Goal: Task Accomplishment & Management: Manage account settings

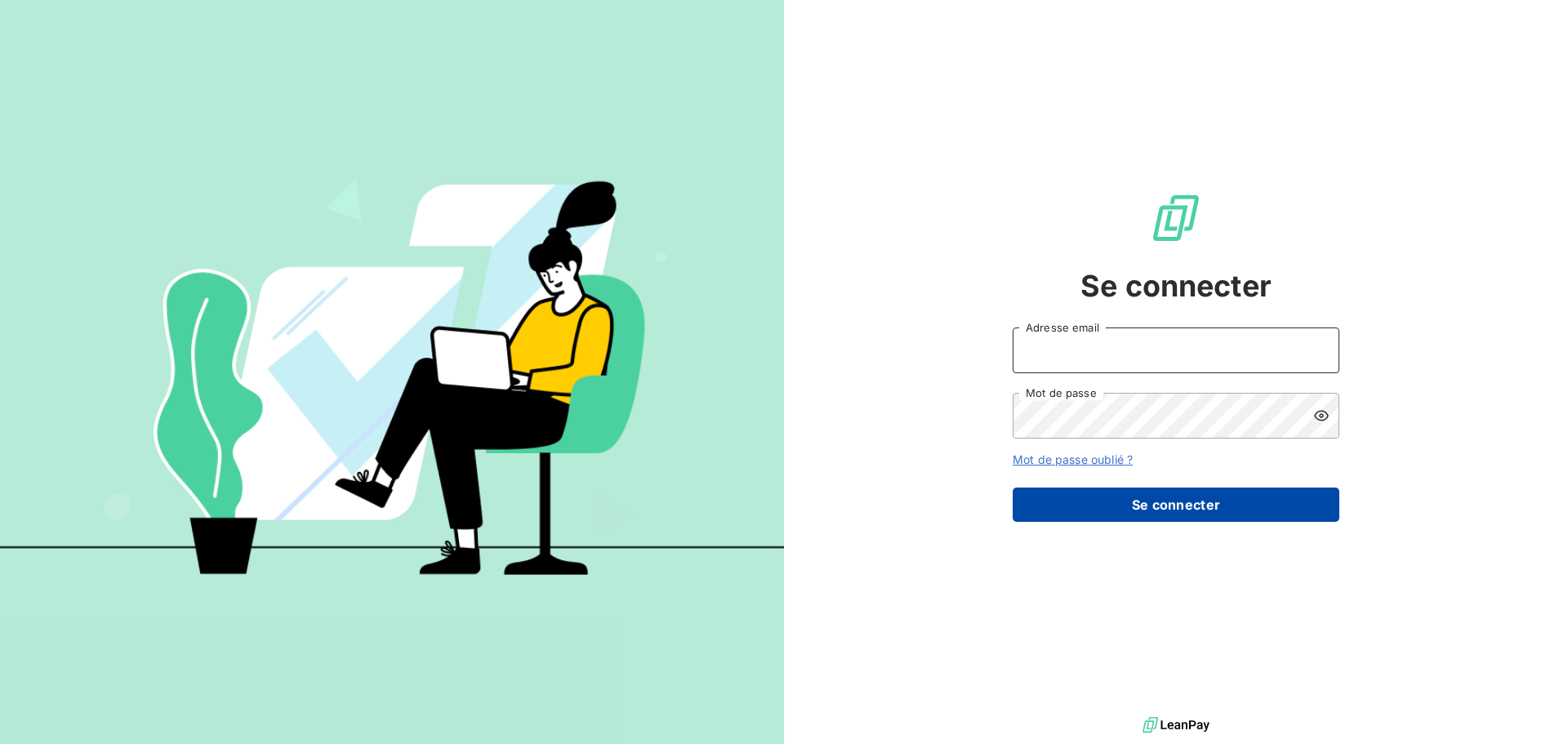
type input "mickael.diehl@lorca.fr"
click at [1112, 505] on button "Se connecter" at bounding box center [1176, 504] width 327 height 34
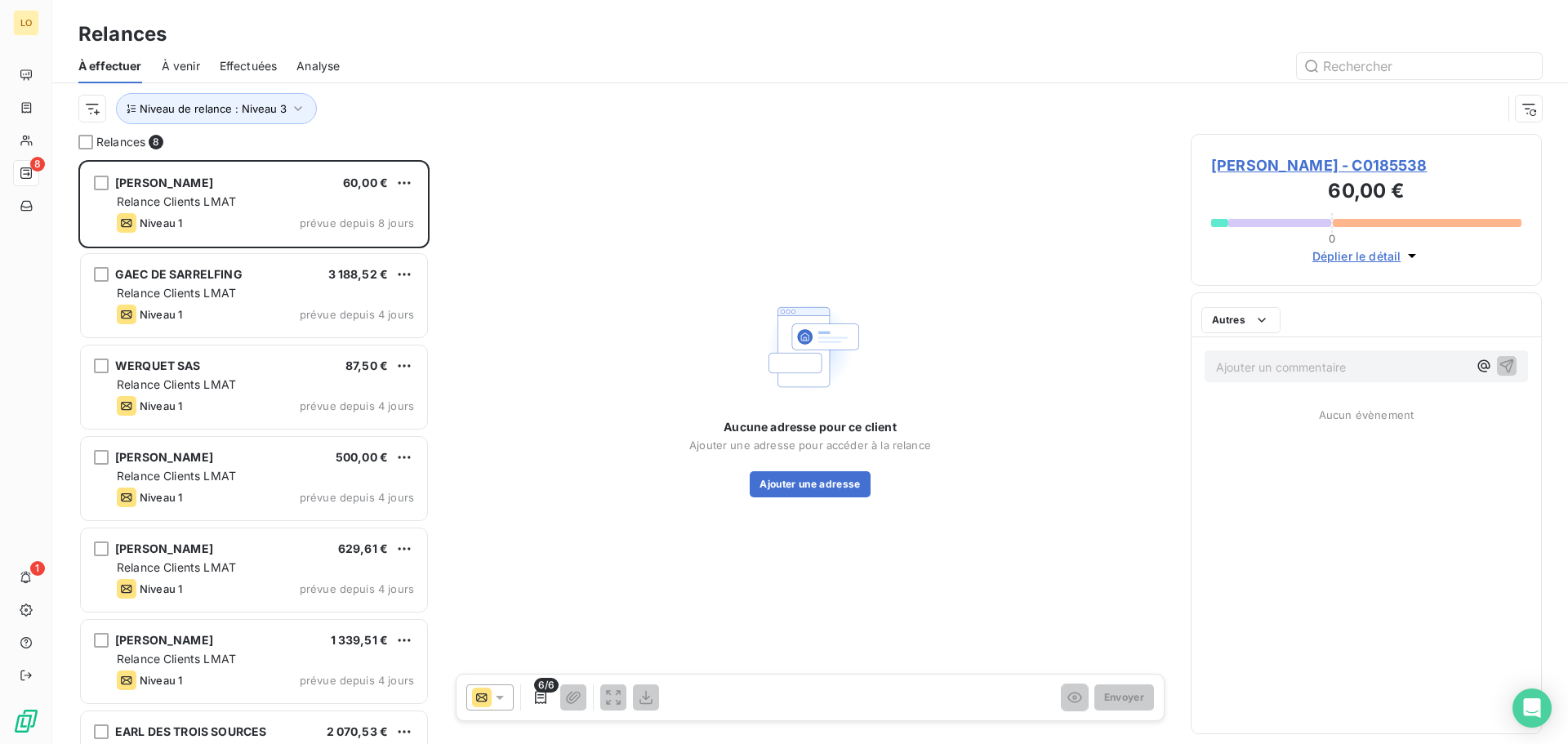
scroll to position [572, 339]
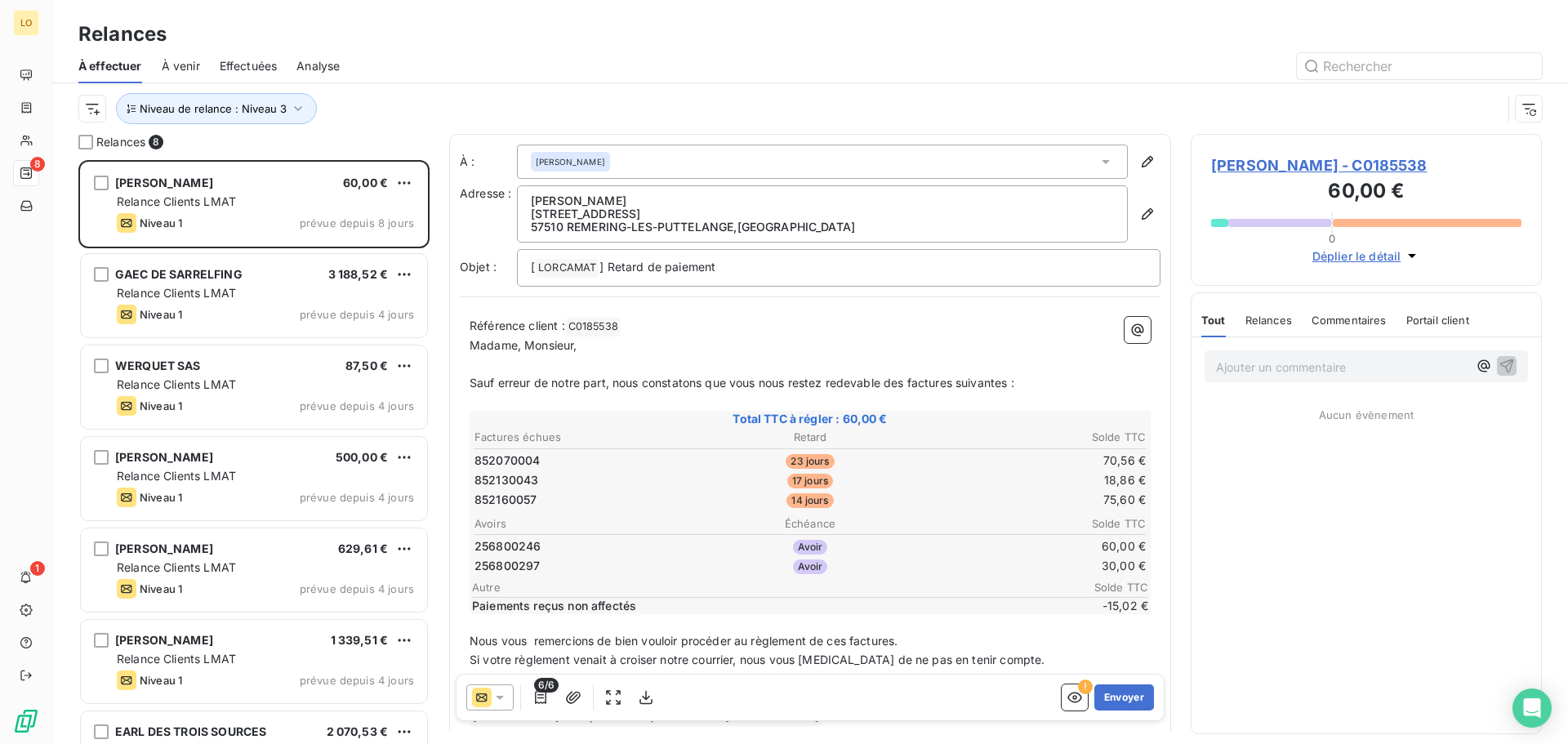
drag, startPoint x: 645, startPoint y: 200, endPoint x: 528, endPoint y: 203, distance: 117.0
click at [528, 203] on div "[PERSON_NAME] [STREET_ADDRESS]" at bounding box center [822, 214] width 611 height 57
copy p "[PERSON_NAME]"
click at [1305, 369] on p "Ajouter un commentaire ﻿" at bounding box center [1342, 367] width 252 height 21
click at [1347, 365] on span "relance téléphonique le18/08" at bounding box center [1295, 365] width 159 height 14
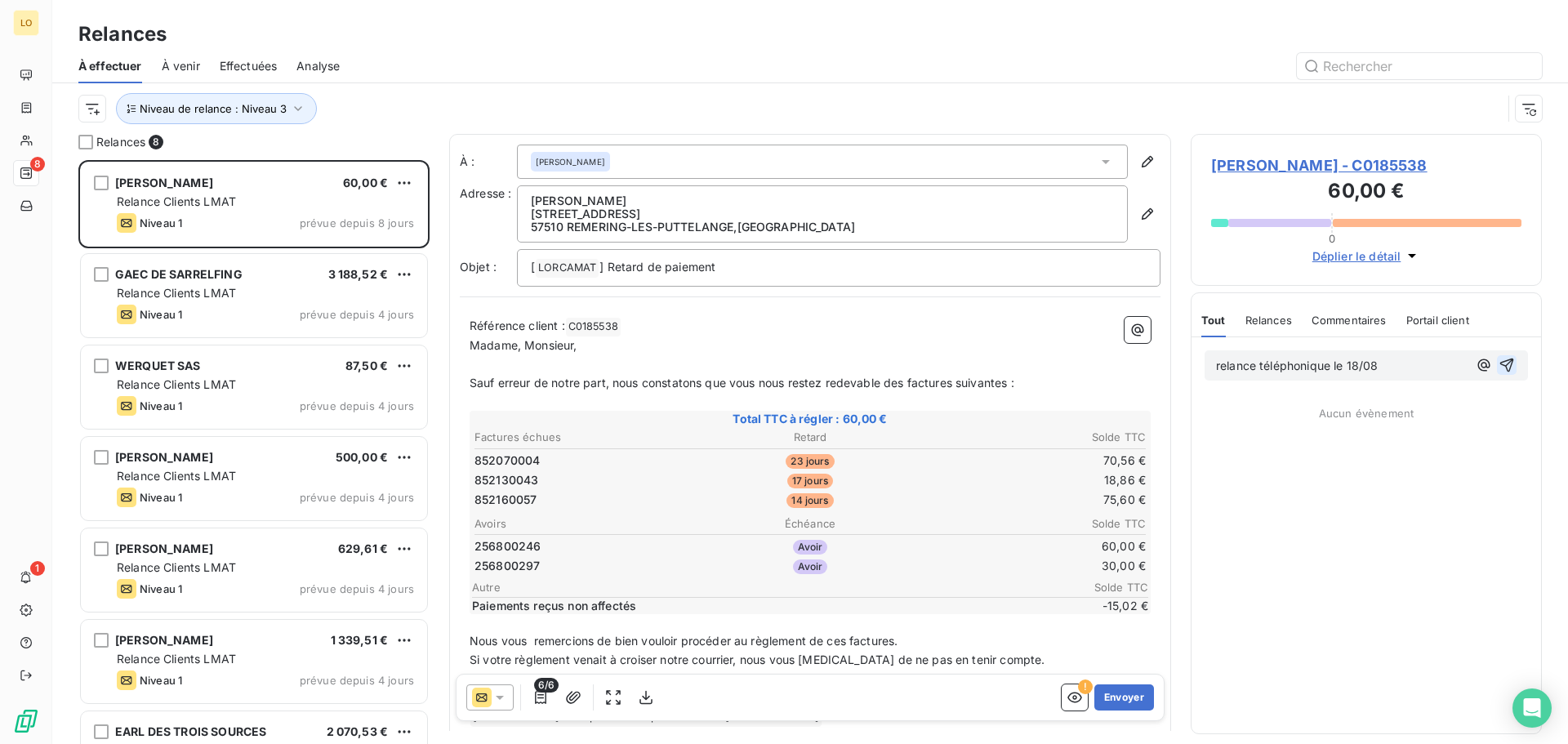
click at [1505, 362] on icon "button" at bounding box center [1507, 365] width 14 height 14
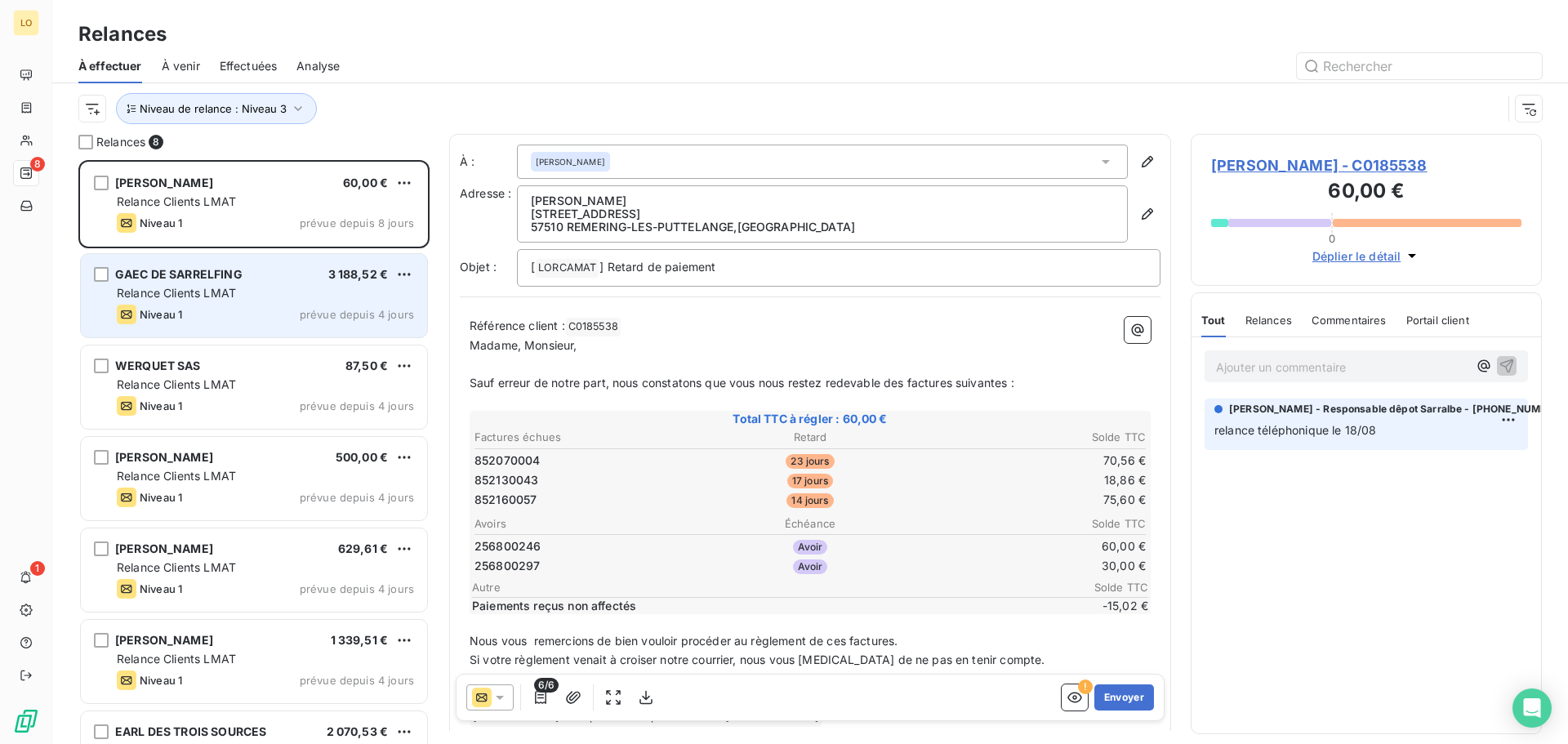
click at [242, 277] on div "GAEC DE SARRELFING 3 188,52 €" at bounding box center [265, 274] width 298 height 15
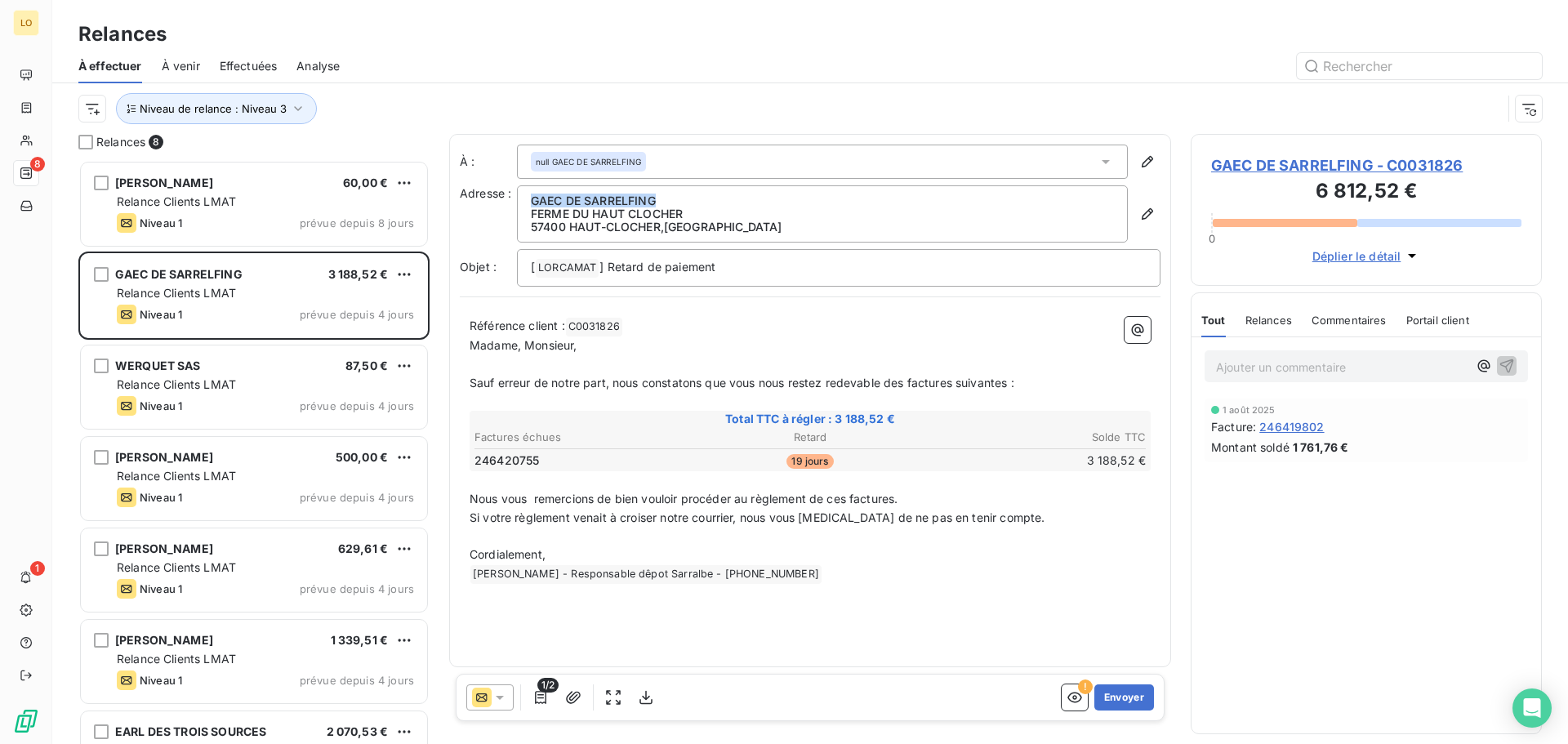
drag, startPoint x: 665, startPoint y: 202, endPoint x: 531, endPoint y: 197, distance: 134.1
click at [531, 197] on p "GAEC DE SARRELFING" at bounding box center [822, 201] width 583 height 13
copy p "GAEC DE SARRELFING"
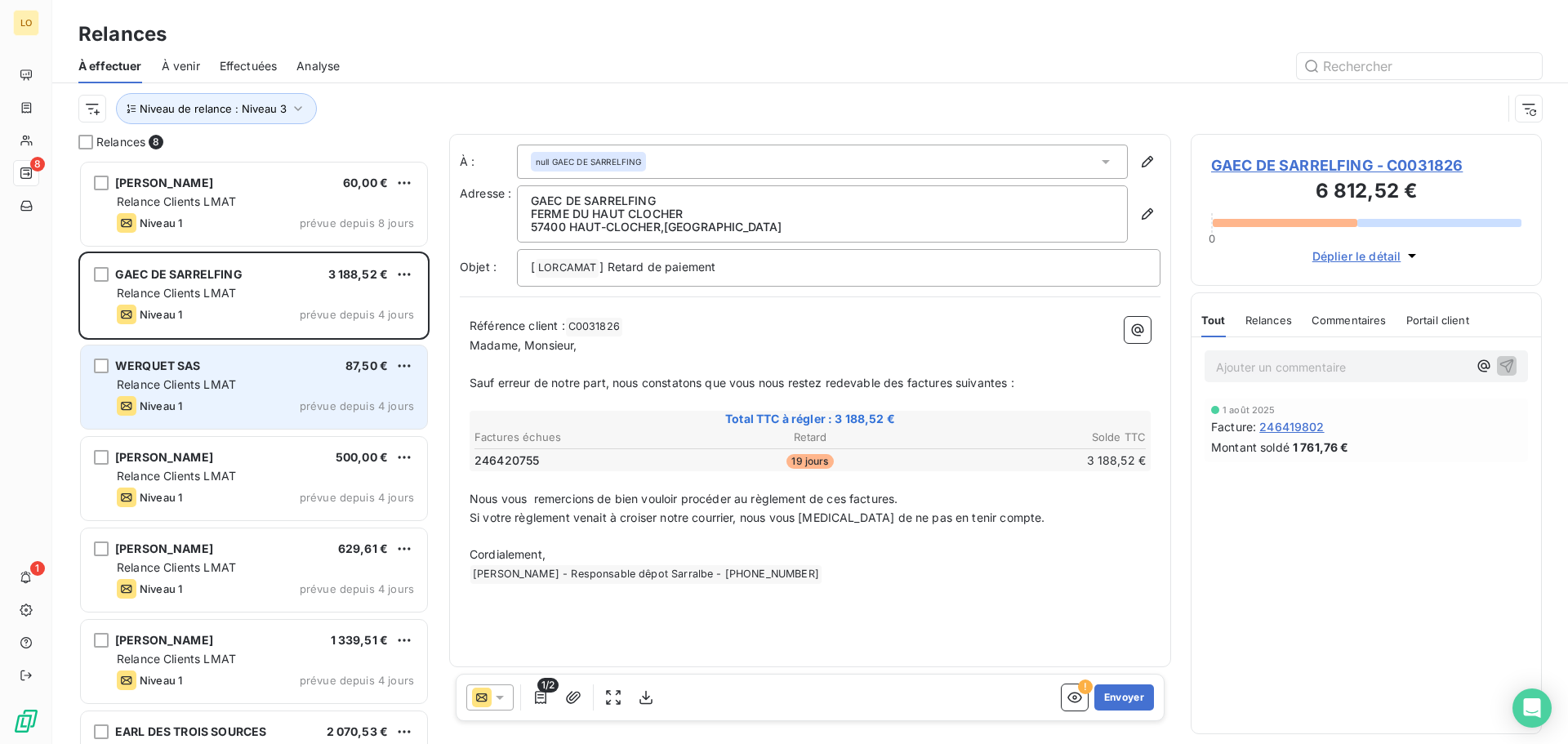
click at [267, 375] on div "WERQUET SAS 87,50 € Relance Clients LMAT Niveau 1 prévue depuis 4 jours" at bounding box center [254, 387] width 347 height 83
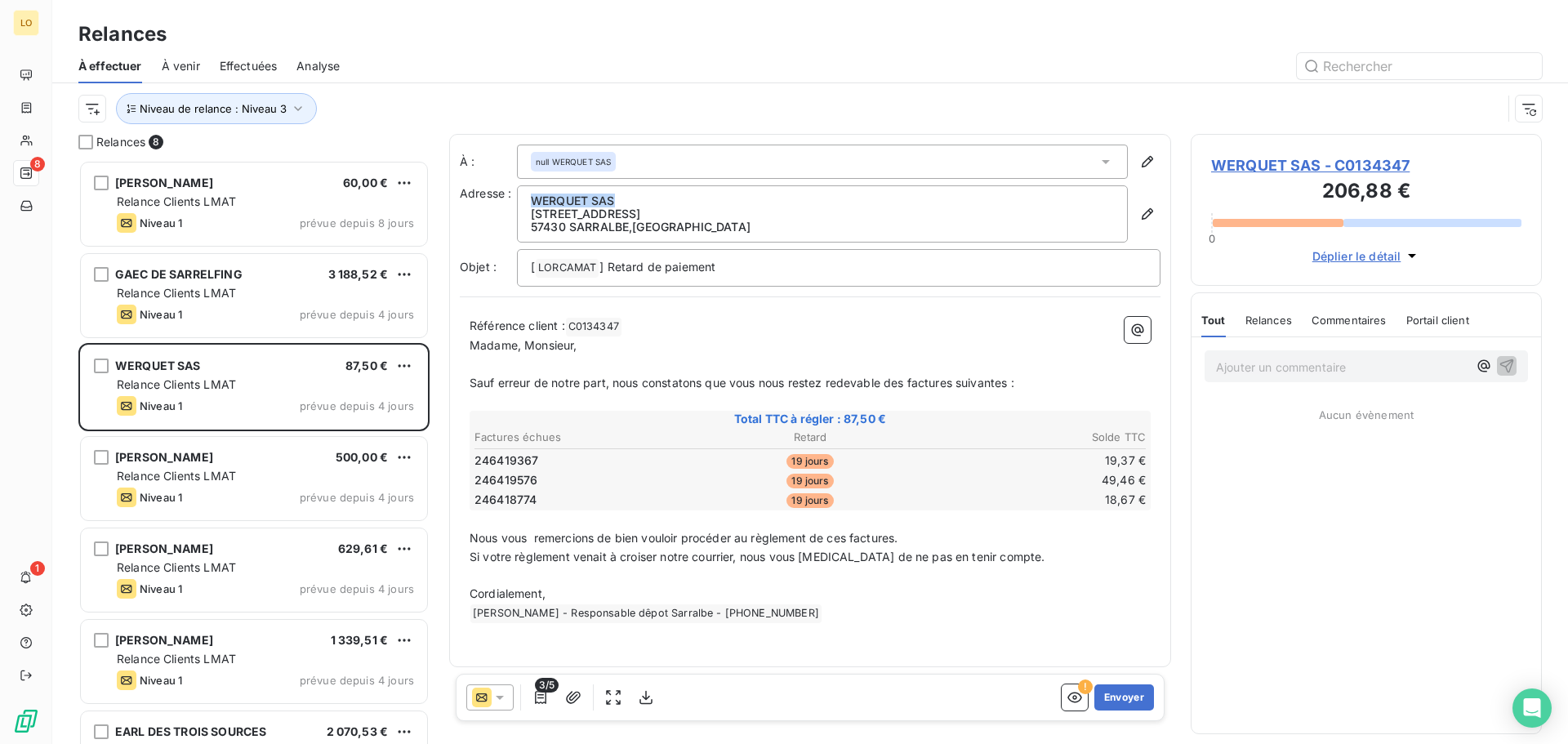
drag, startPoint x: 621, startPoint y: 197, endPoint x: 534, endPoint y: 204, distance: 87.3
click at [534, 204] on p "WERQUET SAS" at bounding box center [822, 201] width 583 height 13
copy p "WERQUET SAS"
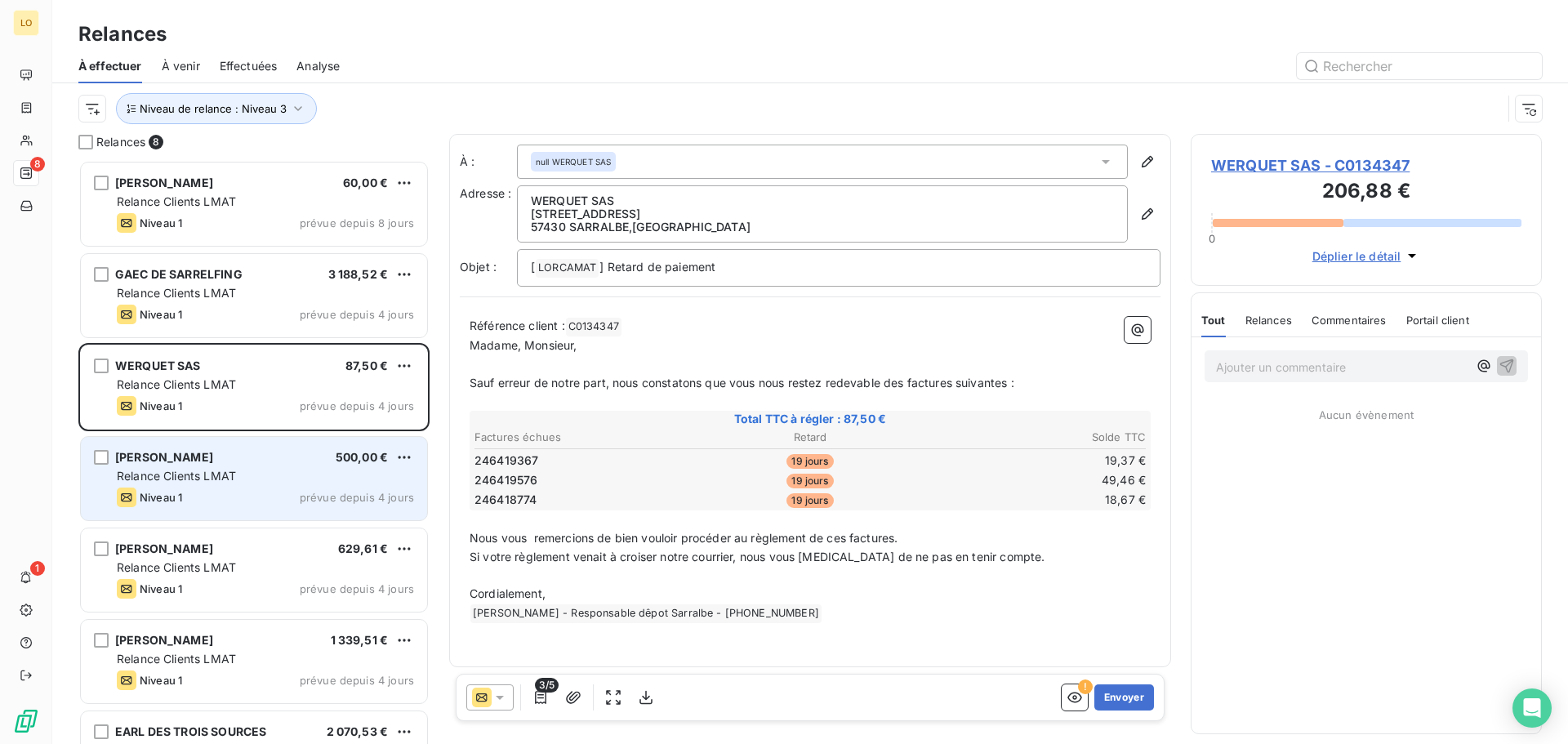
click at [237, 471] on div "Relance Clients LMAT" at bounding box center [265, 476] width 298 height 17
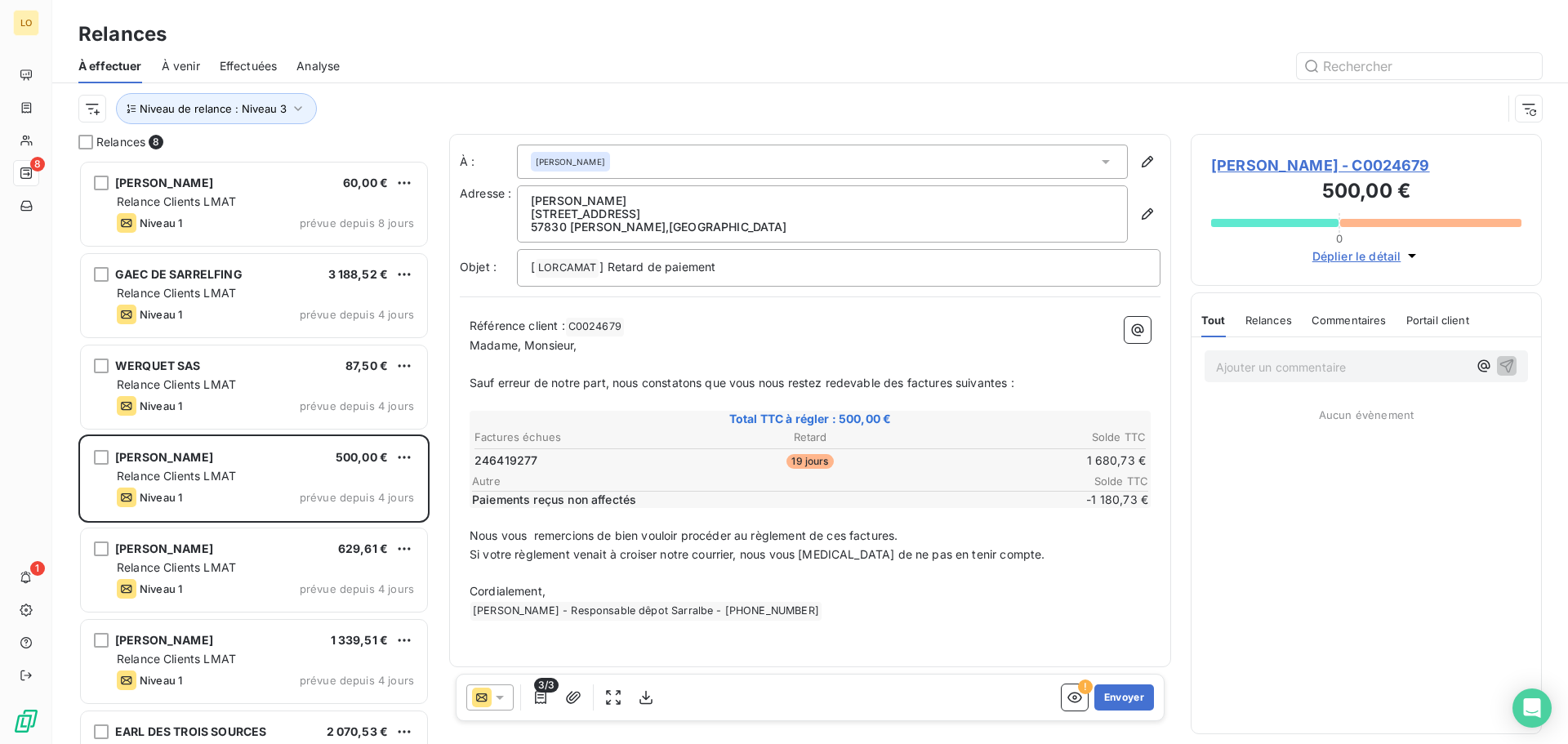
drag, startPoint x: 631, startPoint y: 197, endPoint x: 533, endPoint y: 197, distance: 98.0
click at [533, 197] on p "[PERSON_NAME]" at bounding box center [822, 201] width 583 height 13
copy p "[PERSON_NAME]"
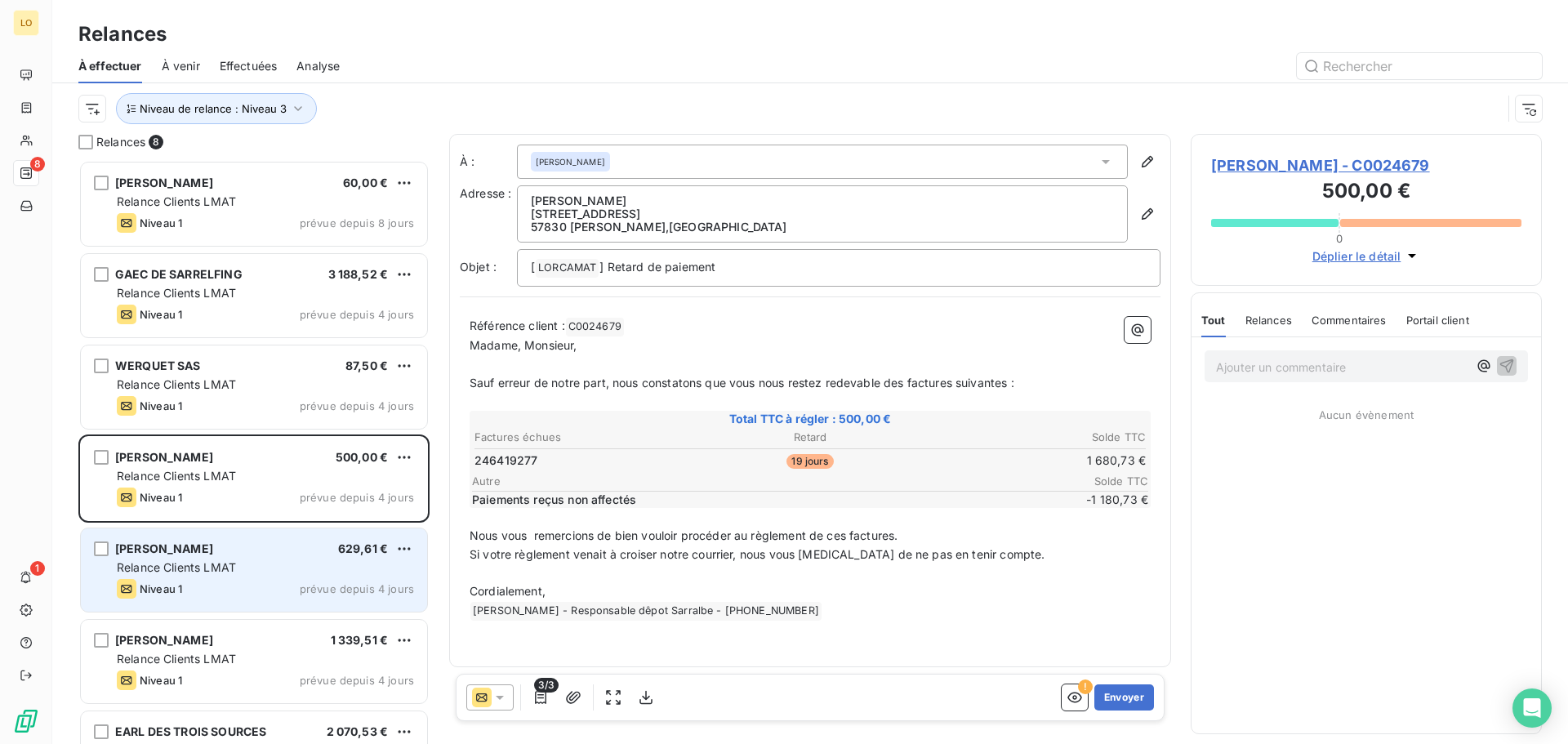
click at [258, 550] on div "[PERSON_NAME] 629,61 €" at bounding box center [265, 549] width 298 height 15
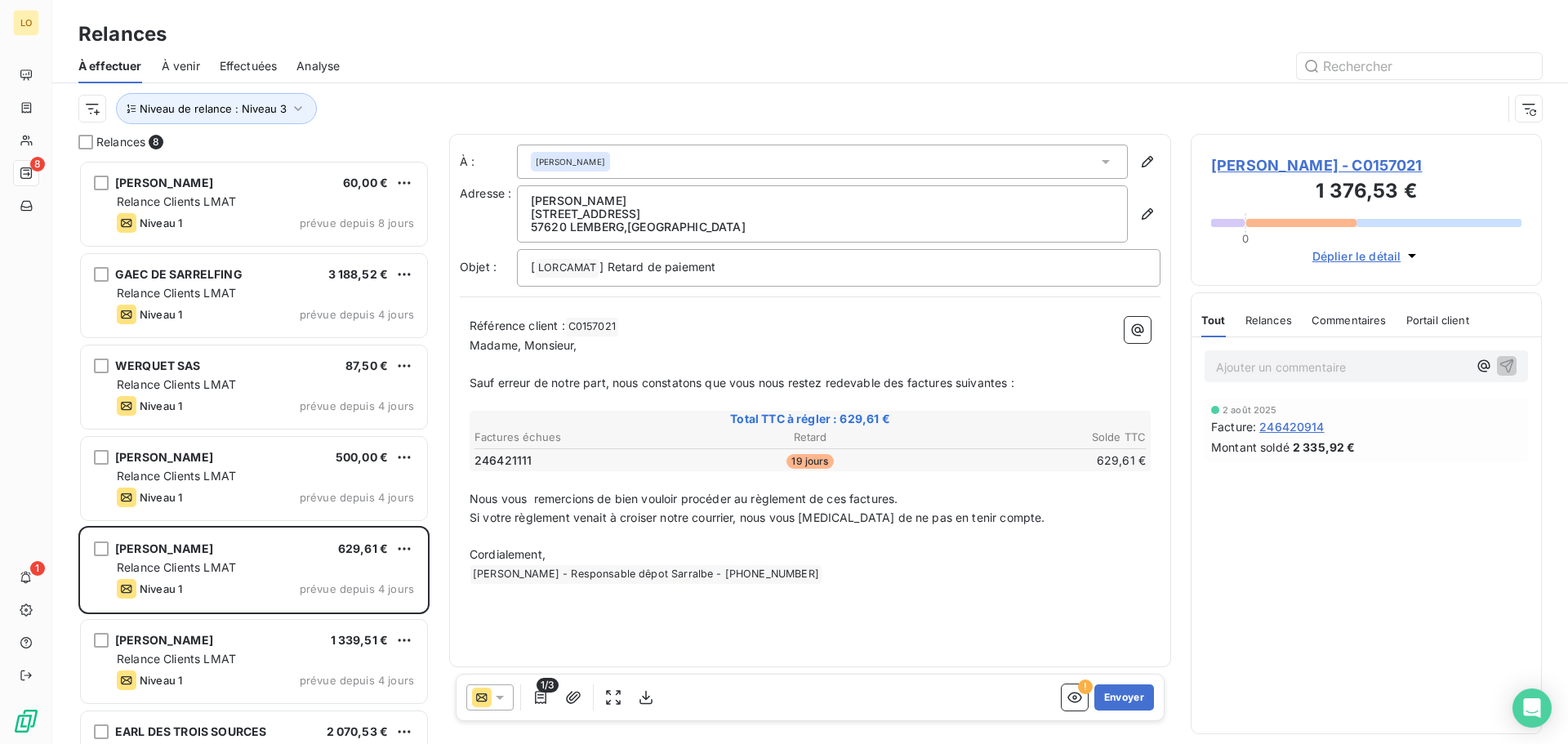
click at [649, 198] on p "[PERSON_NAME]" at bounding box center [822, 201] width 583 height 13
drag, startPoint x: 648, startPoint y: 198, endPoint x: 532, endPoint y: 201, distance: 116.0
click at [532, 201] on p "[PERSON_NAME]" at bounding box center [822, 201] width 583 height 13
copy p "[PERSON_NAME]"
drag, startPoint x: 1288, startPoint y: 347, endPoint x: 1289, endPoint y: 359, distance: 12.0
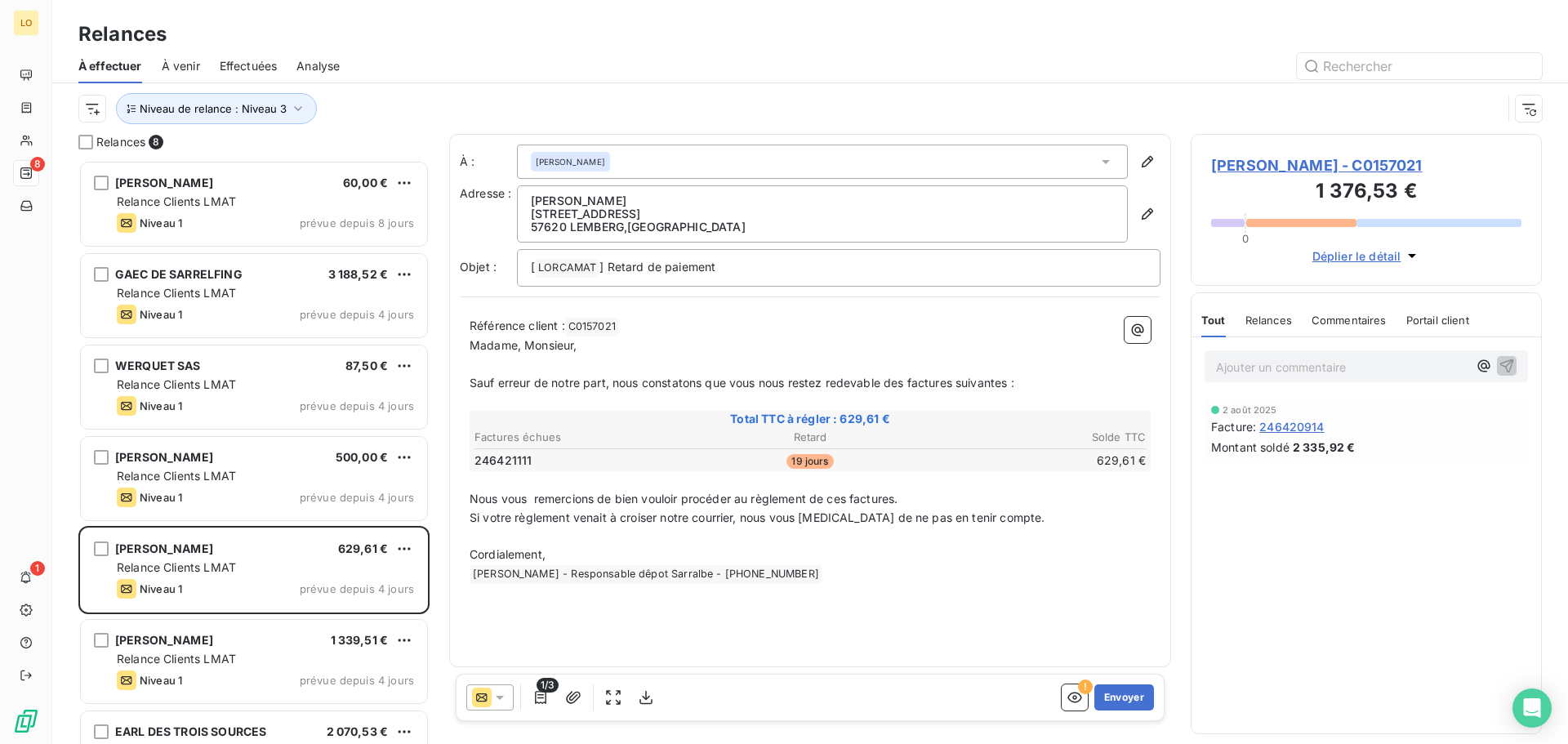
click at [1288, 349] on div "Ajouter un commentaire ﻿" at bounding box center [1366, 367] width 349 height 58
click at [1288, 366] on p "Ajouter un commentaire ﻿" at bounding box center [1342, 367] width 252 height 21
click at [1508, 362] on icon "button" at bounding box center [1507, 365] width 17 height 17
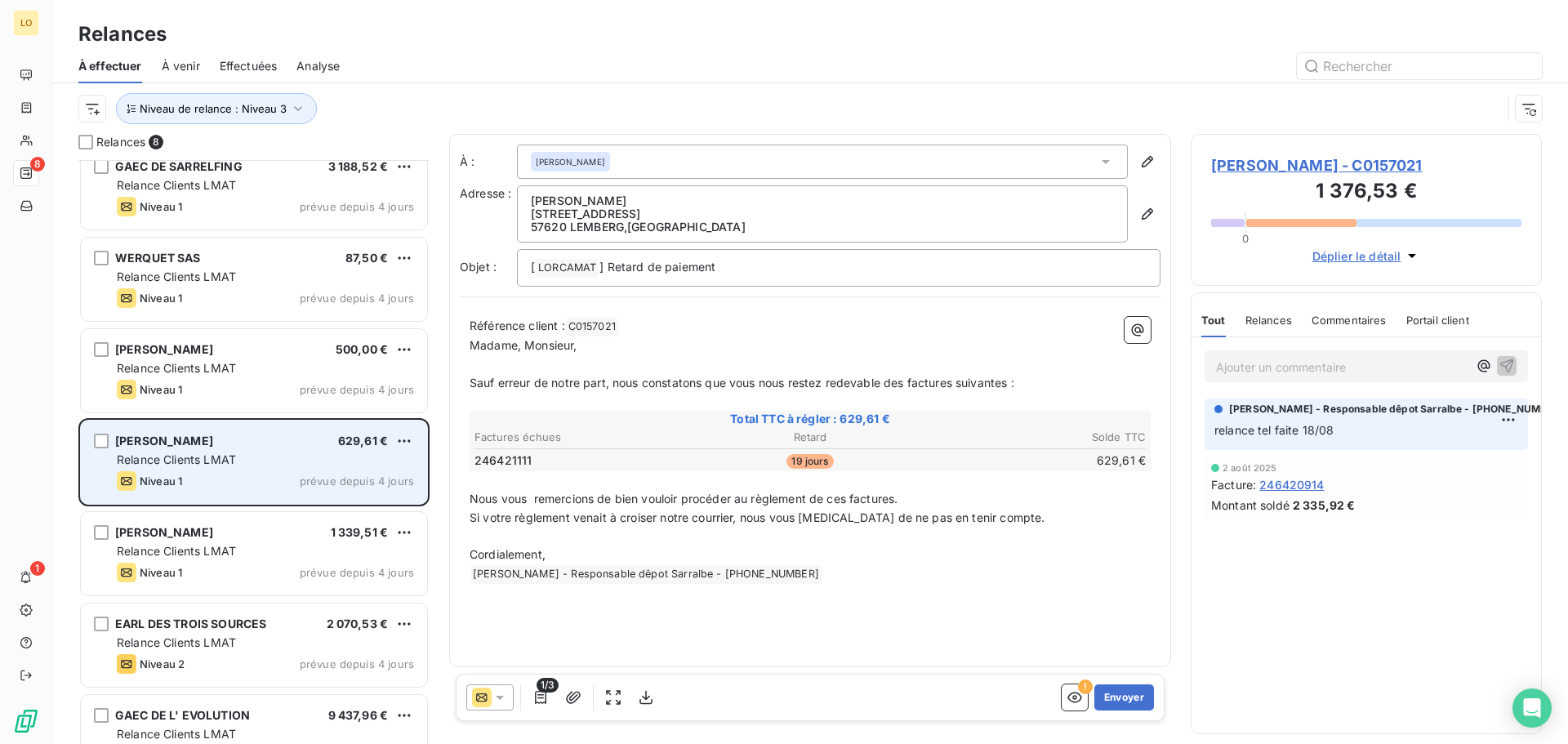
scroll to position [149, 0]
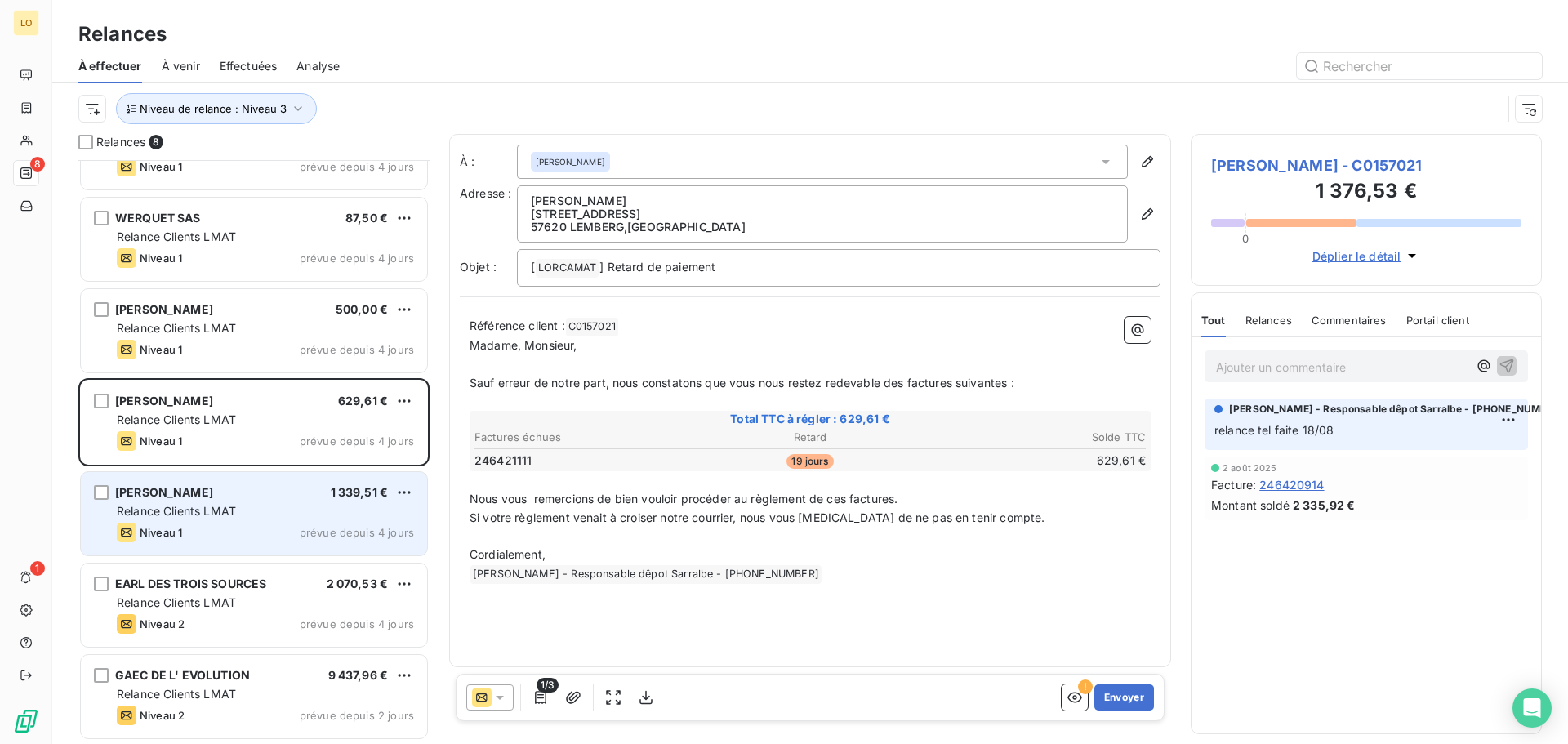
click at [244, 515] on div "Relance Clients LMAT" at bounding box center [265, 511] width 298 height 17
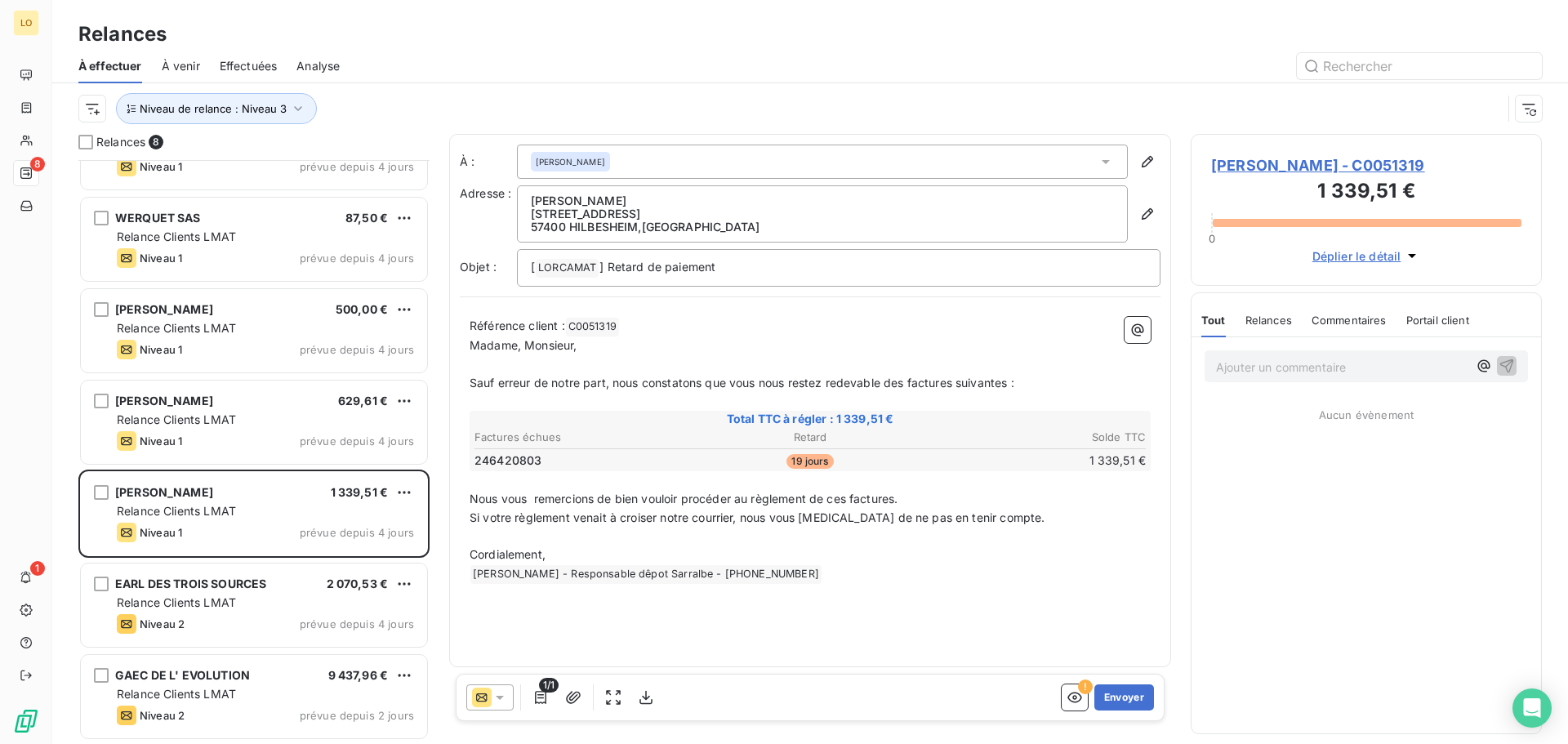
drag, startPoint x: 642, startPoint y: 200, endPoint x: 534, endPoint y: 204, distance: 108.1
click at [534, 204] on p "[PERSON_NAME]" at bounding box center [822, 201] width 583 height 13
copy p "[PERSON_NAME]"
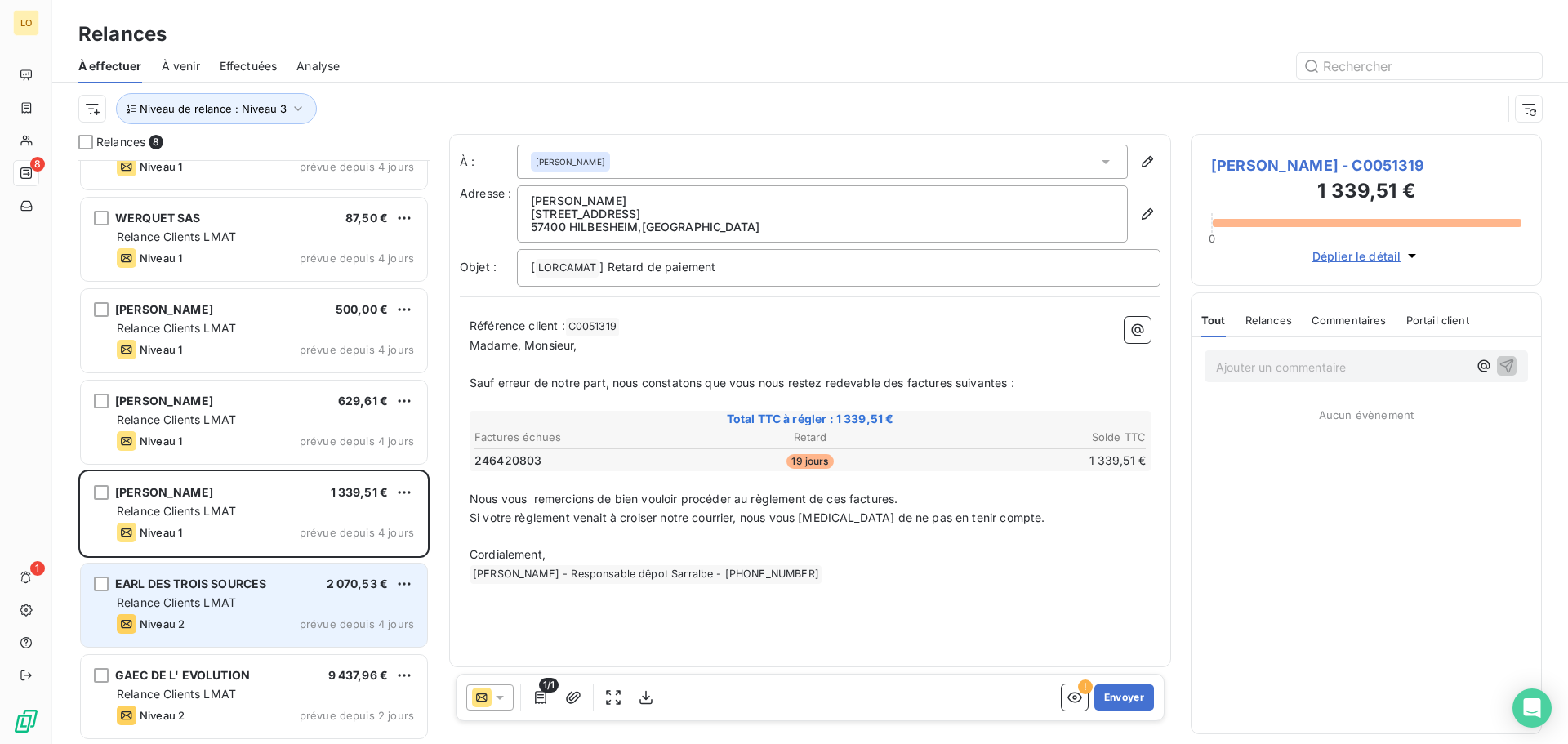
click at [279, 620] on div "Niveau 2 prévue depuis 4 jours" at bounding box center [265, 624] width 298 height 20
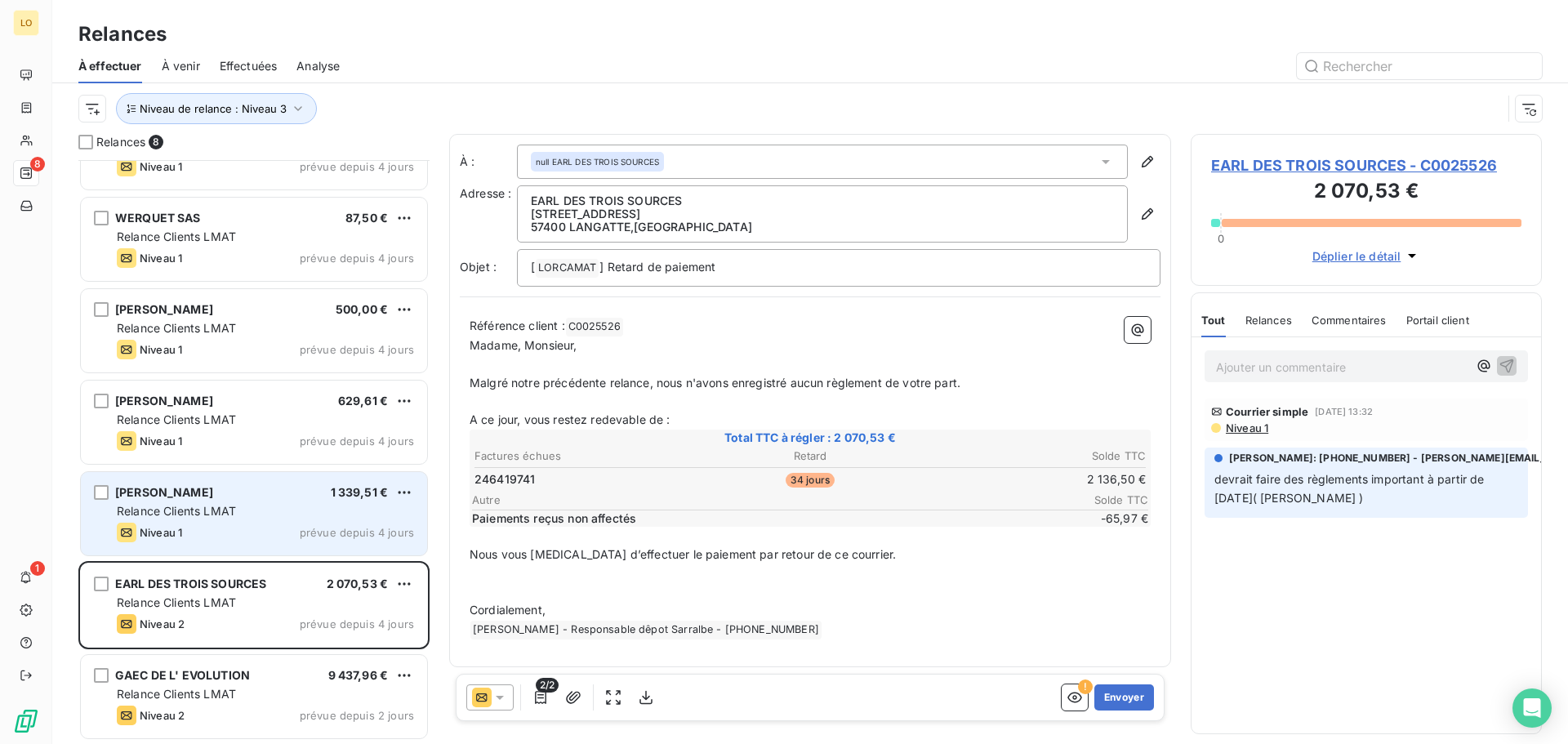
click at [279, 548] on div "[PERSON_NAME] 1 339,51 € Relance Clients LMAT Niveau 1 prévue depuis 4 jours" at bounding box center [254, 514] width 347 height 83
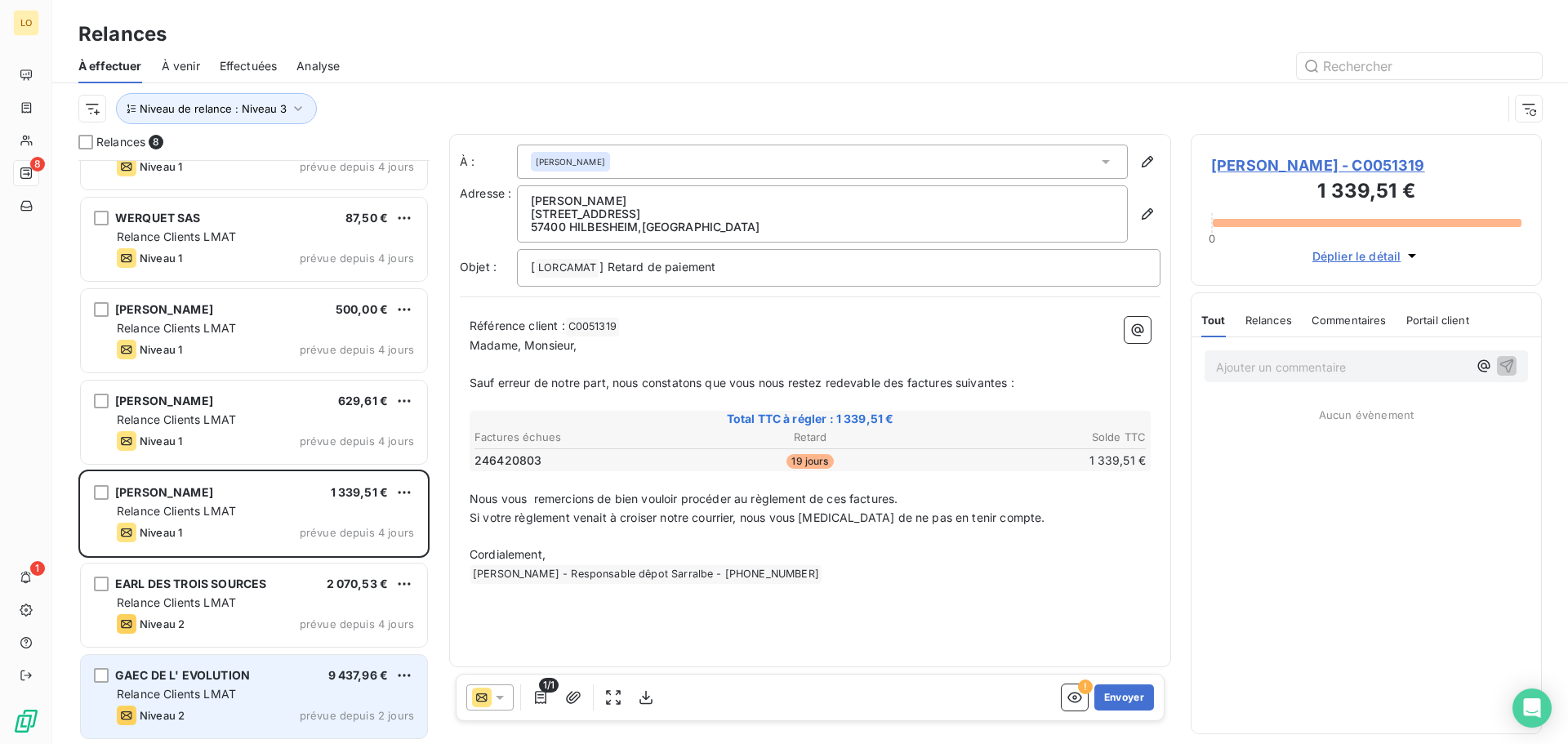
click at [241, 683] on div "GAEC DE L' EVOLUTION" at bounding box center [183, 676] width 135 height 17
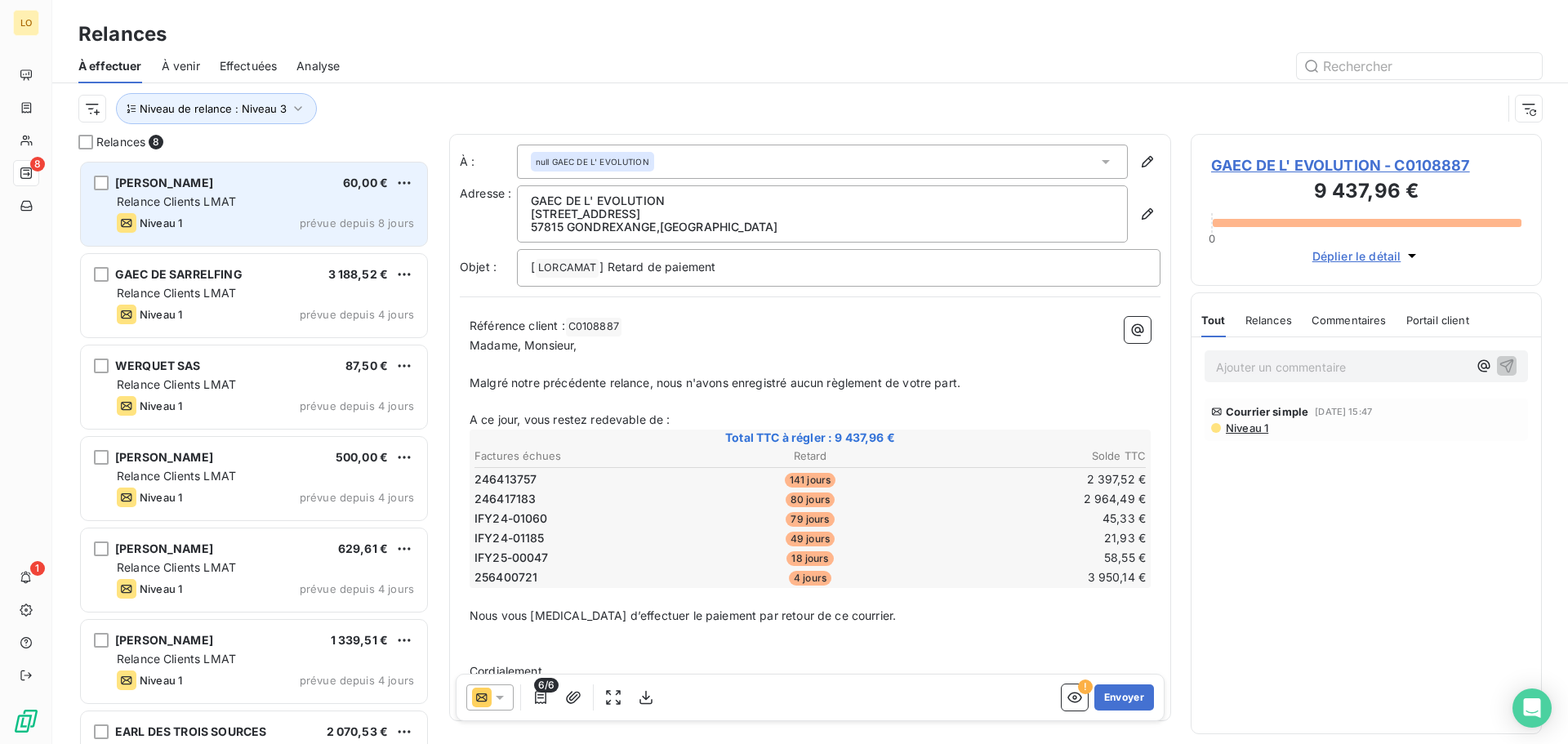
click at [231, 229] on div "Niveau 1 prévue depuis 8 jours" at bounding box center [265, 223] width 298 height 20
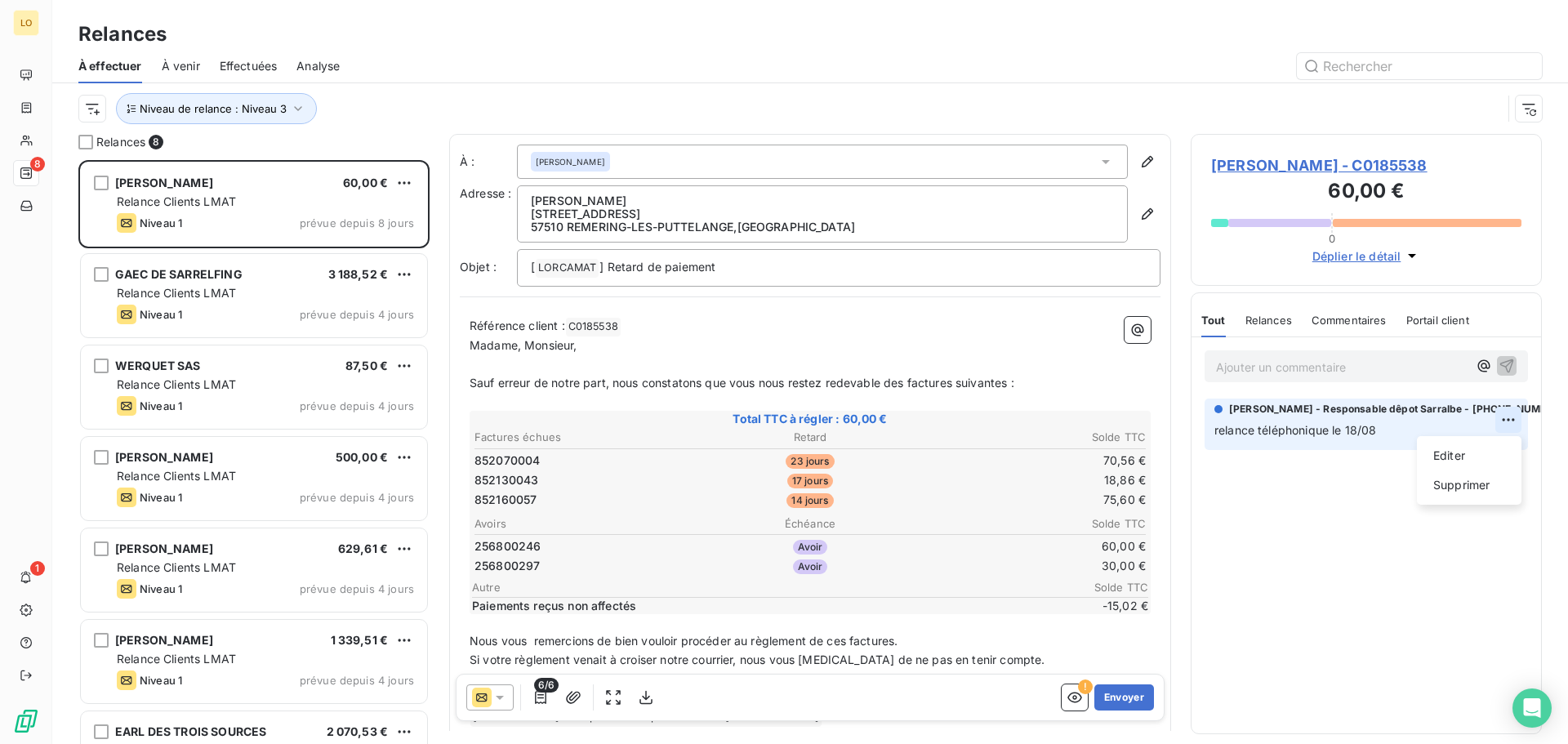
click at [1502, 425] on html "LO 8 1 Relances À effectuer À venir Effectuées Analyse Niveau de relance : Nive…" at bounding box center [784, 372] width 1568 height 744
click at [1469, 457] on div "Editer" at bounding box center [1469, 455] width 91 height 26
click at [1437, 513] on div "Ajouter un commentaire ﻿ [PERSON_NAME] - Responsable dêpot Sarralbe - [PHONE_NU…" at bounding box center [1366, 535] width 349 height 396
click at [1390, 362] on p "Ajouter un commentaire ﻿" at bounding box center [1342, 367] width 252 height 21
click at [734, 114] on div "Niveau de relance : Niveau 3" at bounding box center [790, 108] width 1423 height 31
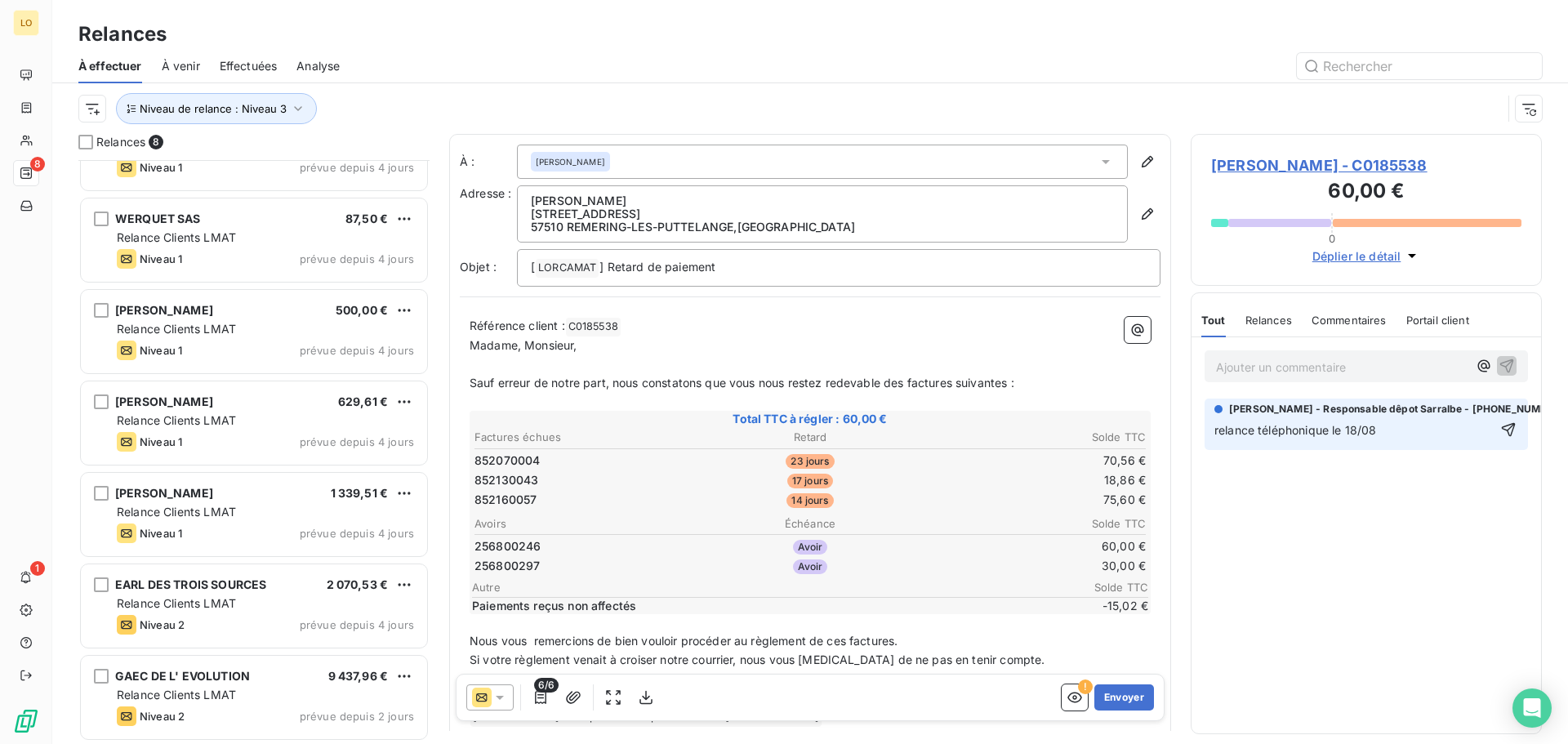
scroll to position [149, 0]
